Goal: Task Accomplishment & Management: Manage account settings

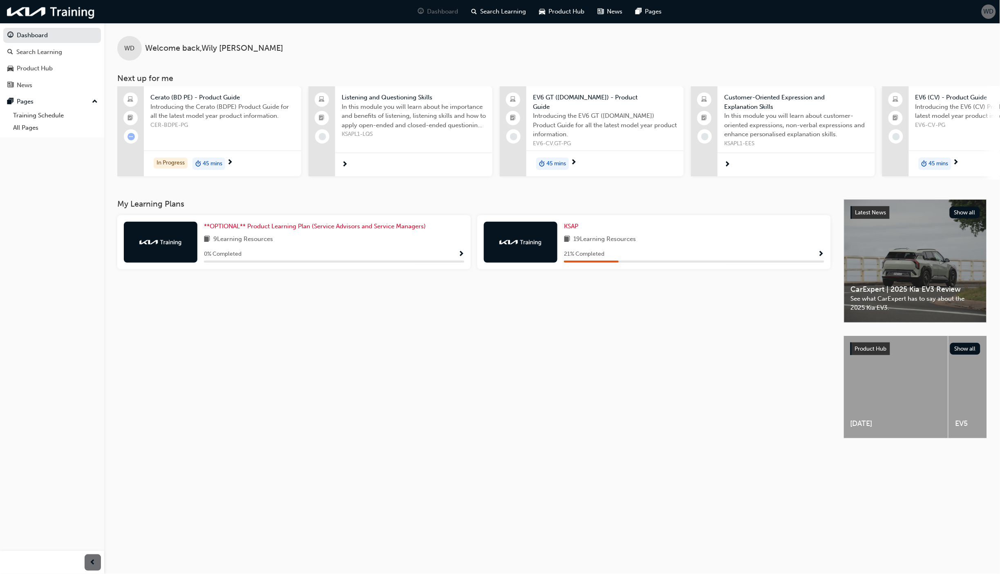
click at [984, 13] on span "WD" at bounding box center [989, 11] width 10 height 9
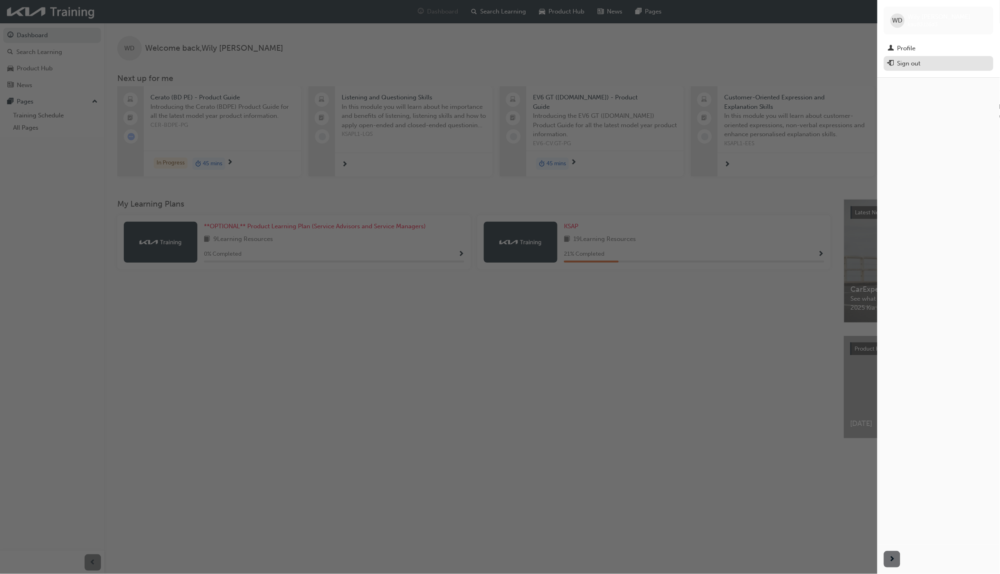
click at [920, 66] on div "Sign out" at bounding box center [909, 63] width 23 height 9
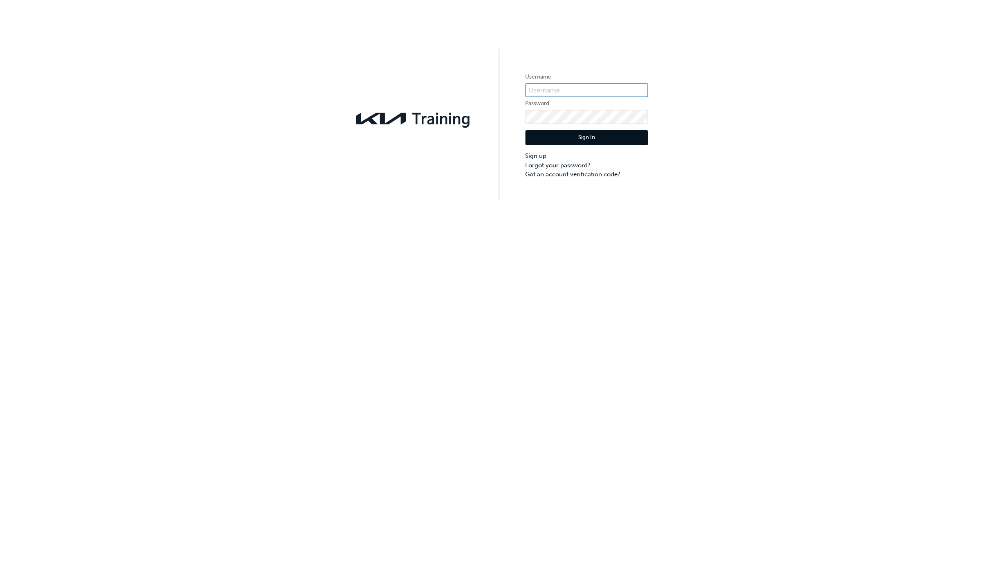
click at [624, 92] on input "text" at bounding box center [587, 90] width 123 height 14
paste input "KAU83116D3"
type input "KAU83116D3"
click at [558, 132] on button "Sign In" at bounding box center [587, 138] width 123 height 16
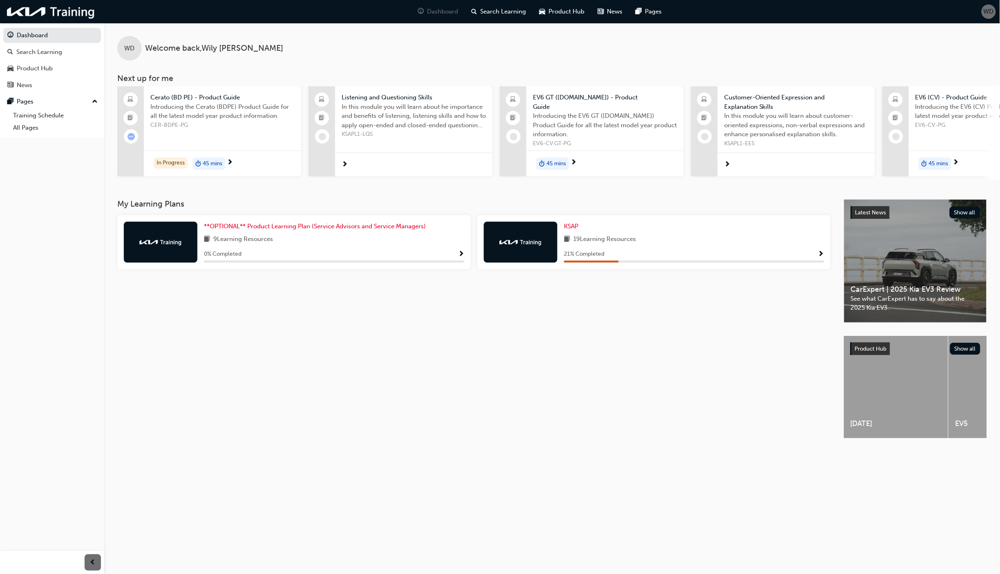
click at [989, 17] on div "WD" at bounding box center [989, 11] width 14 height 14
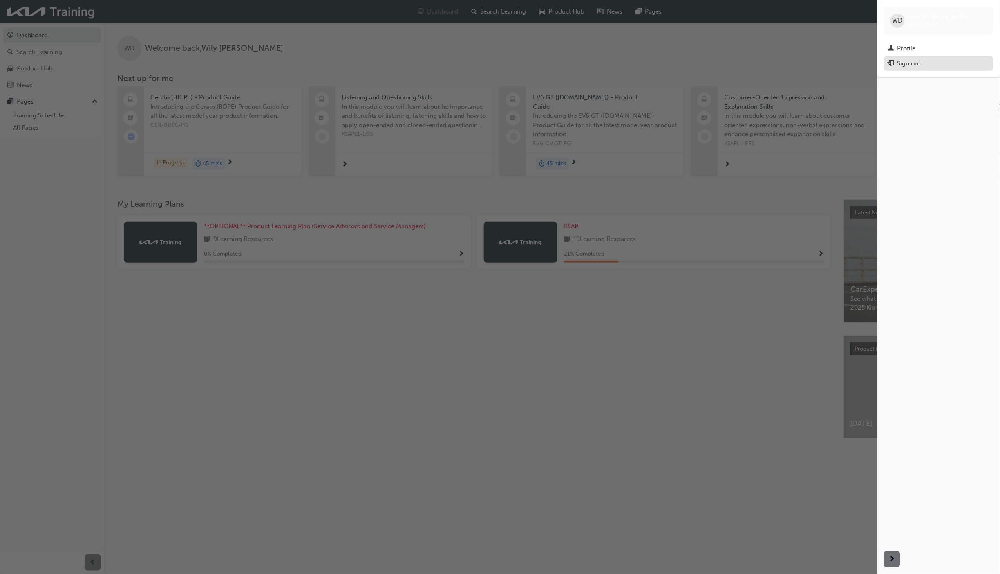
click at [925, 62] on div "Sign out" at bounding box center [938, 63] width 101 height 10
